Goal: Task Accomplishment & Management: Use online tool/utility

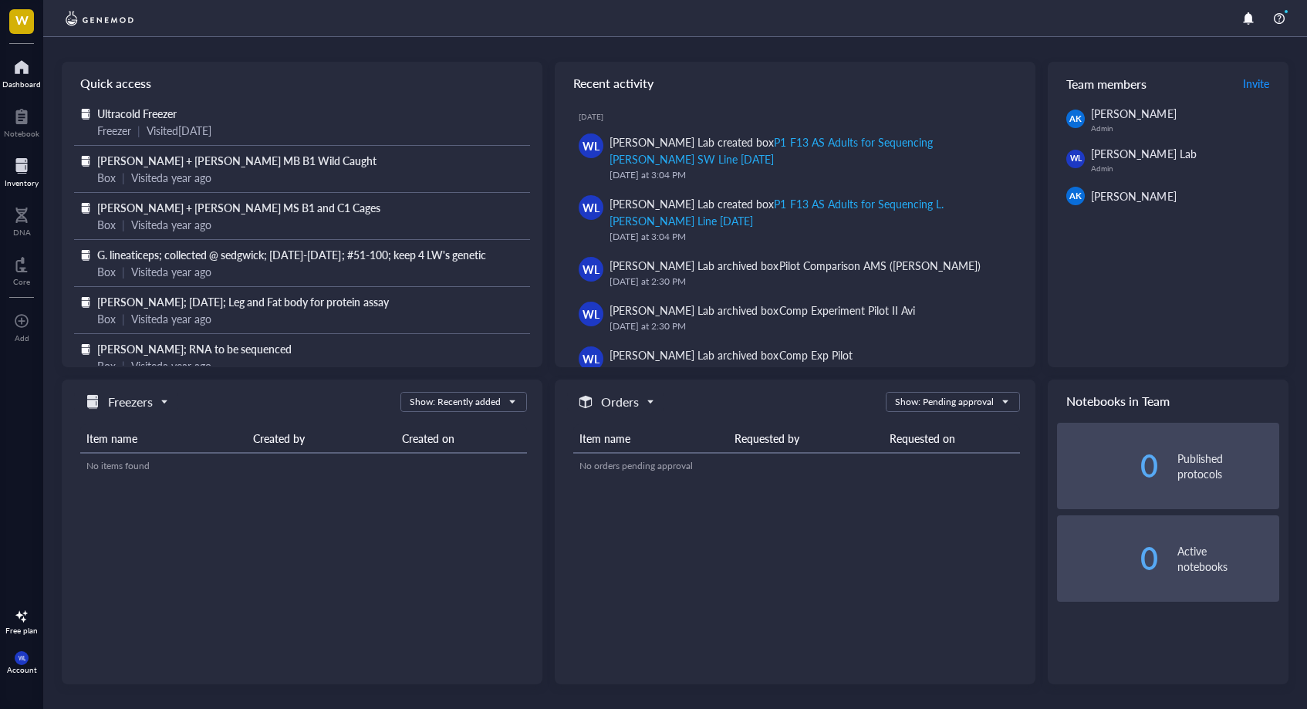
click at [15, 168] on div at bounding box center [22, 166] width 34 height 25
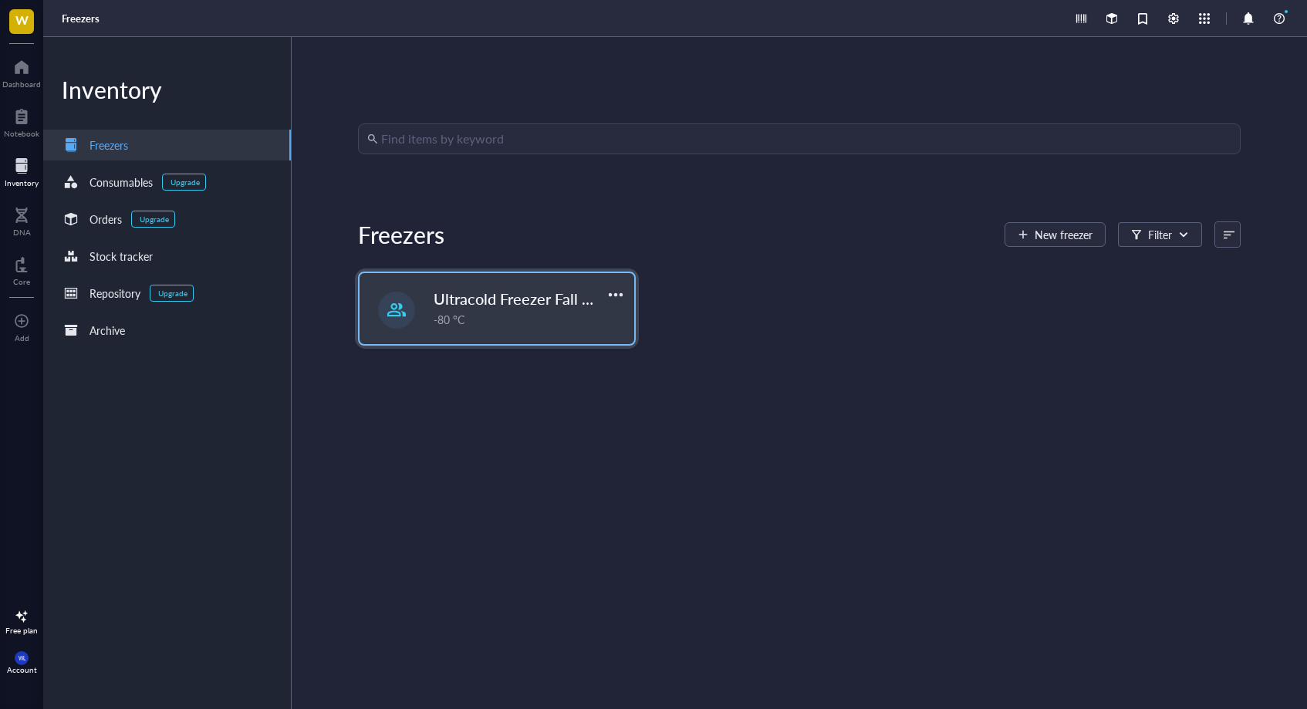
click at [510, 299] on span "Ultracold Freezer Fall 2025" at bounding box center [526, 299] width 185 height 22
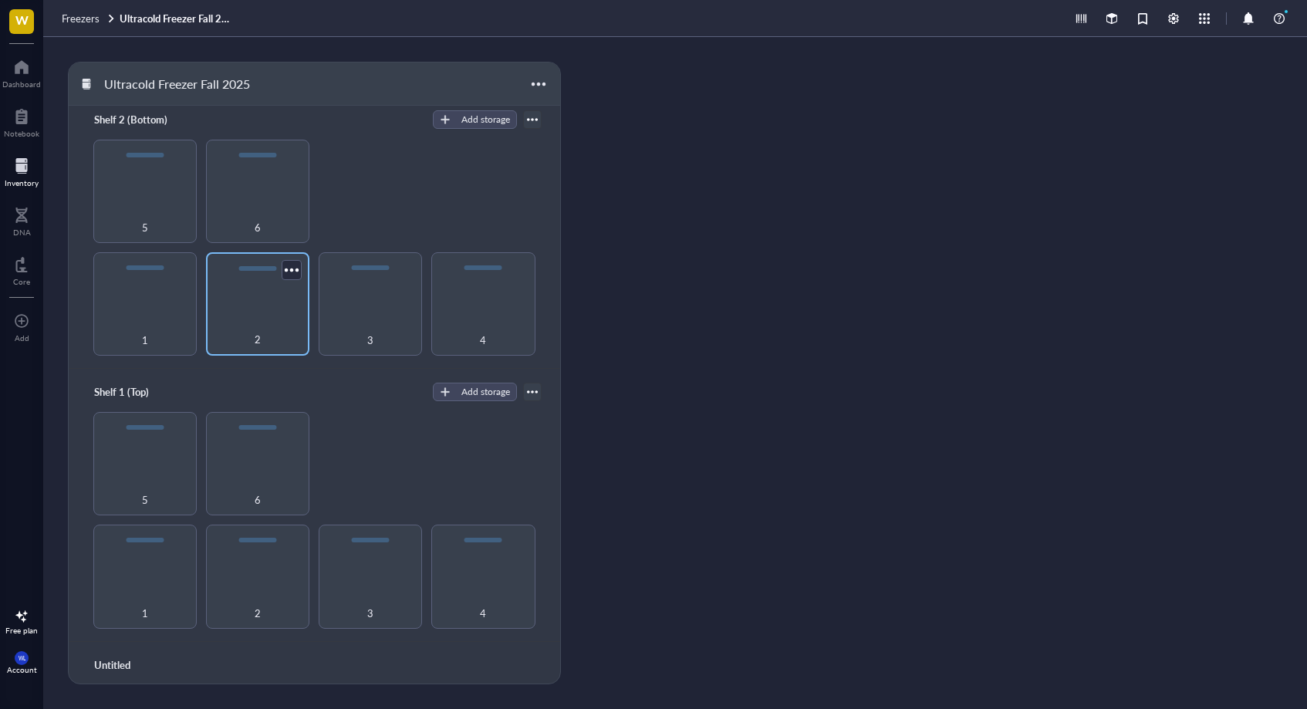
scroll to position [11, 0]
click at [131, 198] on div "5" at bounding box center [144, 189] width 103 height 103
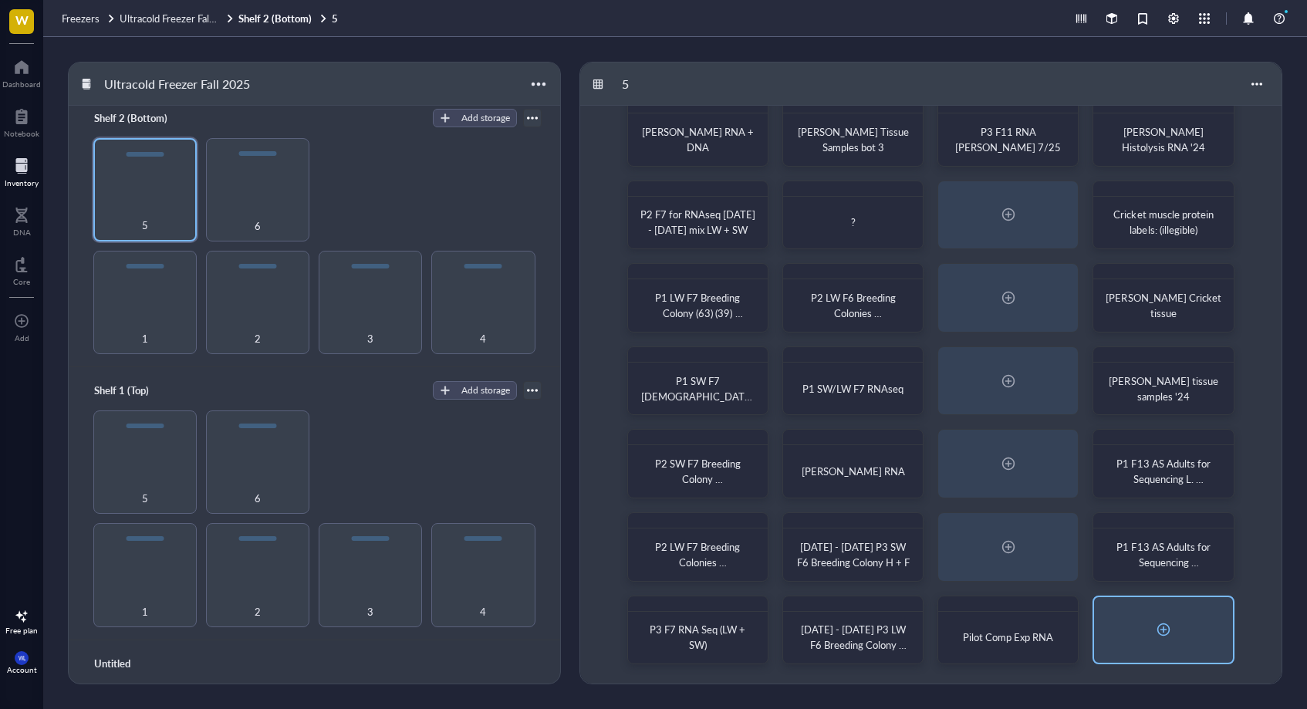
scroll to position [28, 0]
click at [1159, 622] on div at bounding box center [1164, 629] width 25 height 25
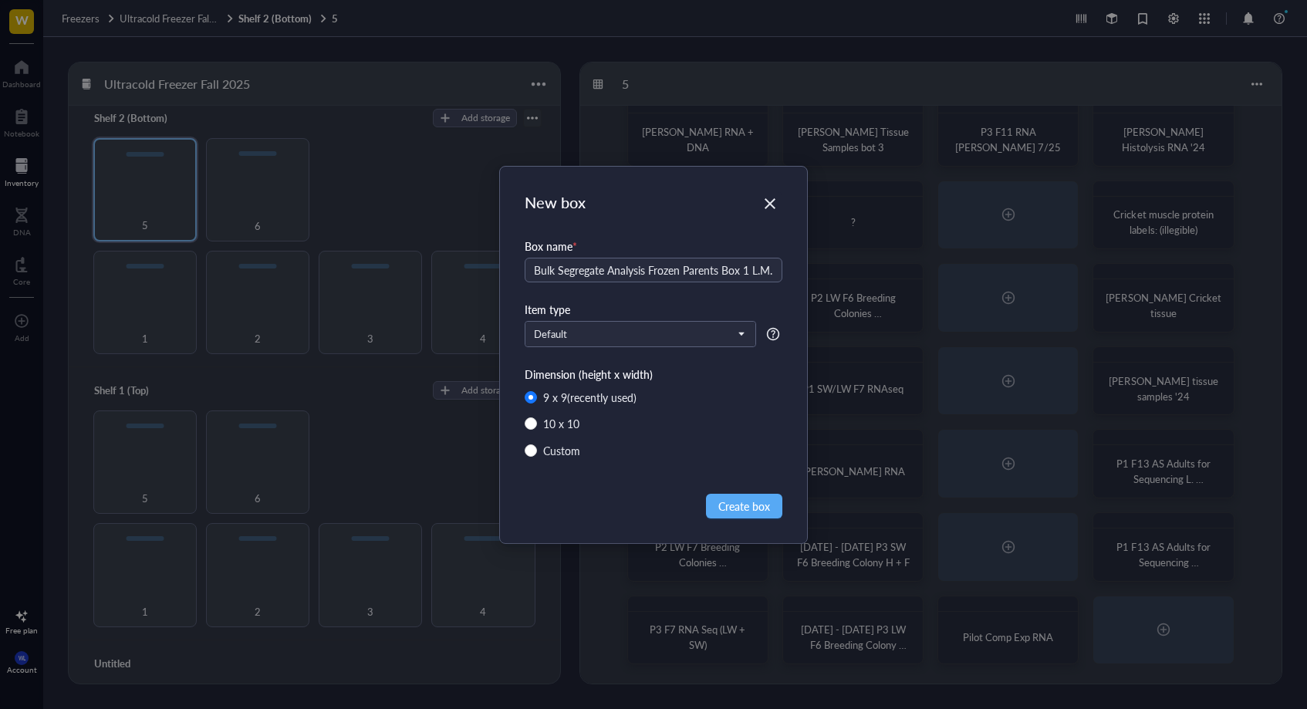
drag, startPoint x: 759, startPoint y: 291, endPoint x: 671, endPoint y: 224, distance: 110.7
click at [671, 224] on div "New box Box name * Bulk Segregate Analysis Frozen Parents Box 1 L.M. V.F> Item …" at bounding box center [653, 355] width 307 height 377
click at [768, 274] on input "Bulk Segregate Analysis Frozen Parents Box 1 L.M. V.F>" at bounding box center [654, 270] width 258 height 25
click at [777, 276] on input "Bulk Segregate Analysis Frozen Parents Box 1 L.M. V.F>" at bounding box center [654, 270] width 258 height 25
type input "Bulk Segregate Analysis Frozen Parents Box 1 L.M. V.F."
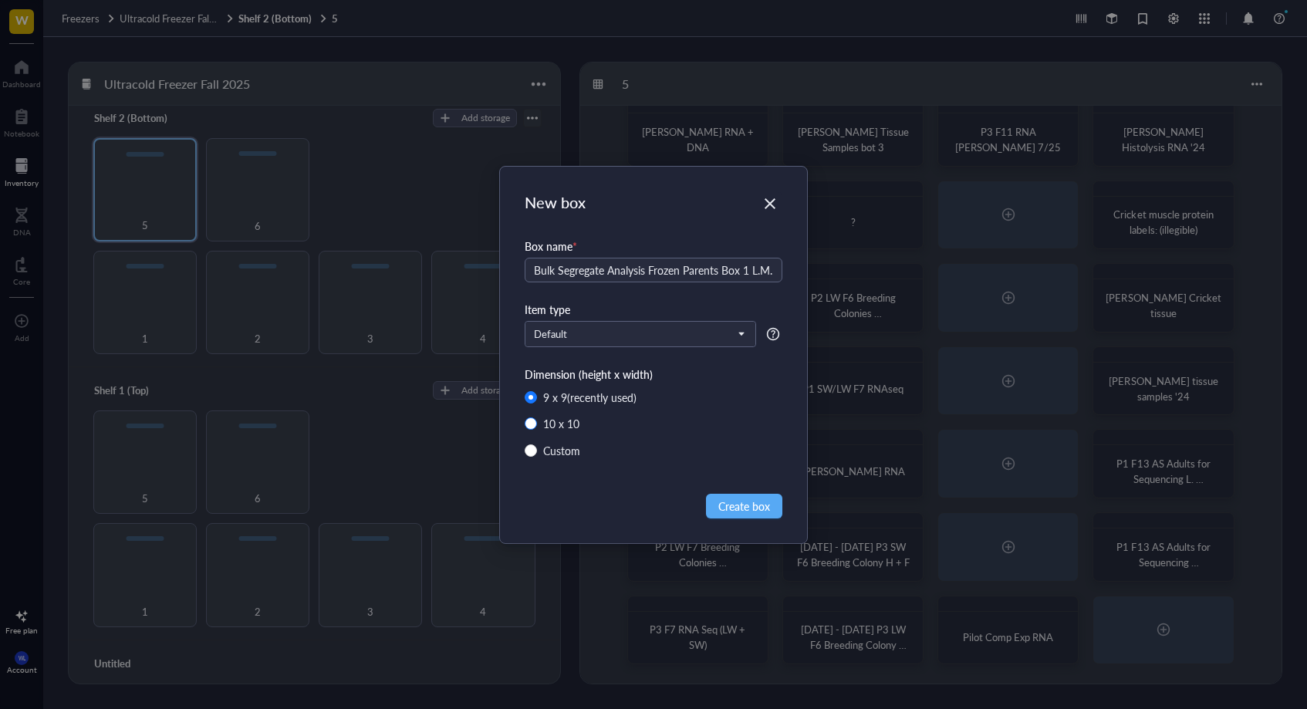
click at [532, 423] on input "10 x 10" at bounding box center [531, 424] width 12 height 12
radio input "true"
radio input "false"
click at [756, 509] on span "Create box" at bounding box center [745, 506] width 52 height 17
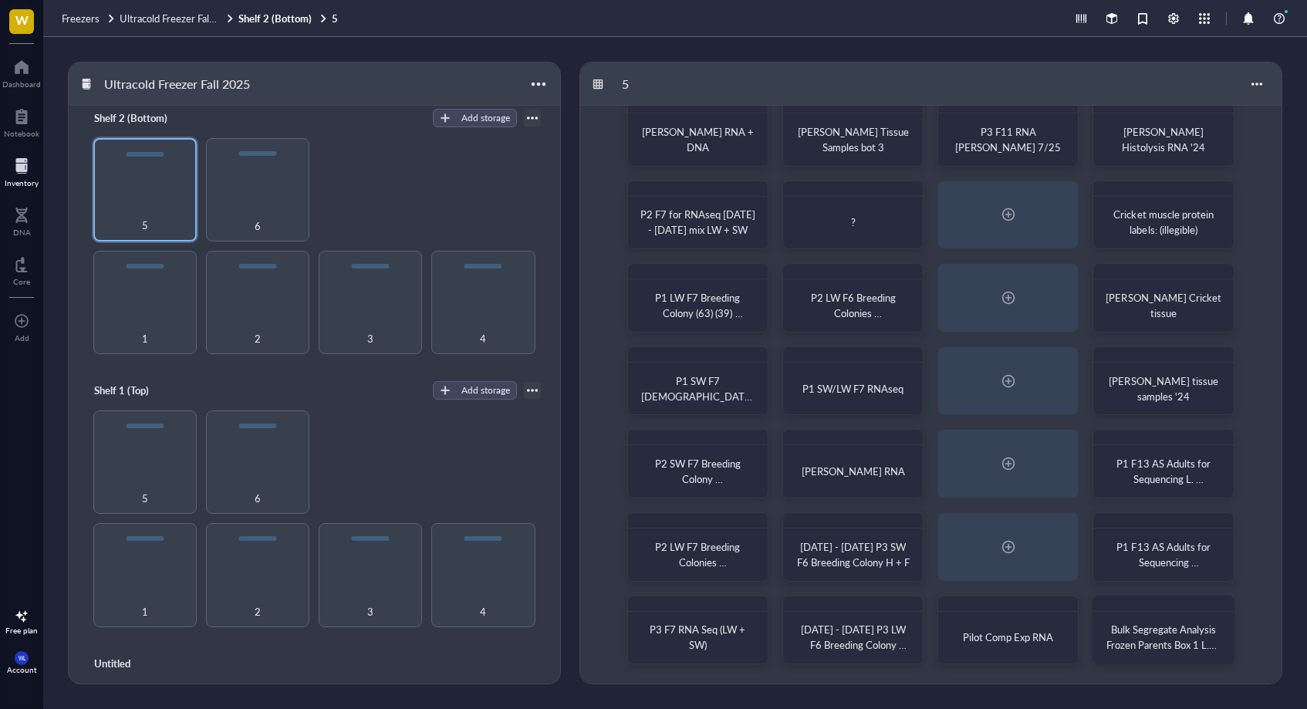
click at [1193, 667] on div "[PERSON_NAME] RNA + DNA [PERSON_NAME] Cricket Tissue Samples bot 3 P3 F11 RNA […" at bounding box center [931, 381] width 702 height 606
click at [1193, 656] on div "Bulk Segregate Analysis Frozen Parents Box 1 L.M. V.F." at bounding box center [1163, 638] width 127 height 40
